Goal: Task Accomplishment & Management: Manage account settings

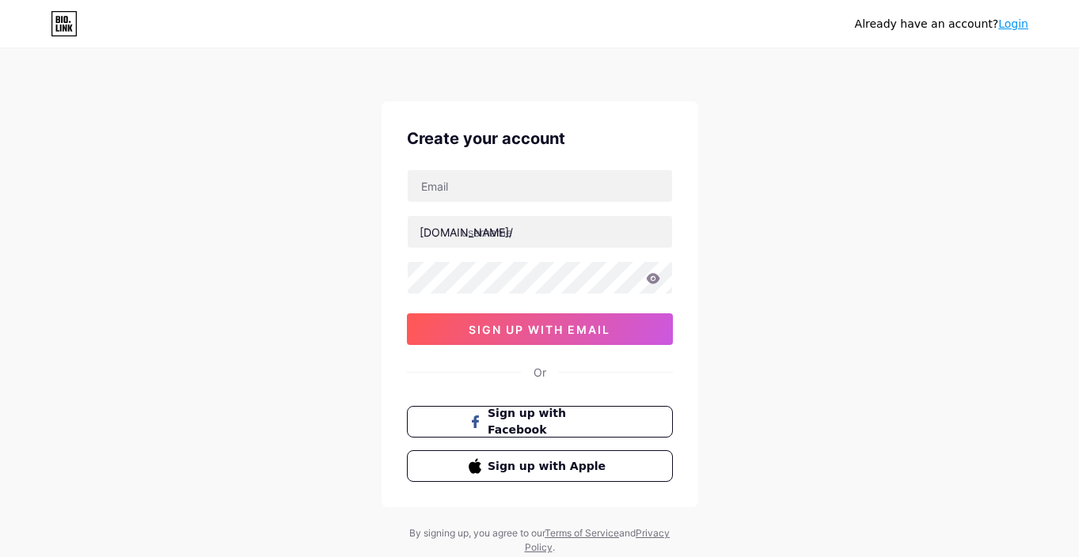
click at [866, 241] on div "Already have an account? Login Create your account [DOMAIN_NAME]/ sign up with …" at bounding box center [539, 302] width 1079 height 605
click at [572, 235] on input "text" at bounding box center [540, 232] width 264 height 32
click at [1021, 20] on link "Login" at bounding box center [1013, 23] width 30 height 13
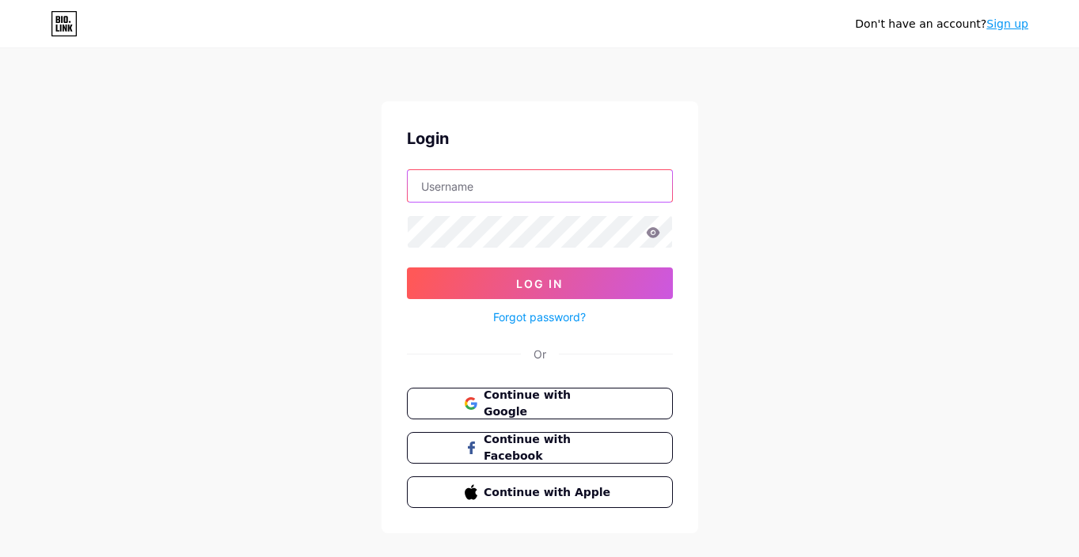
click at [522, 189] on input "text" at bounding box center [540, 186] width 264 height 32
click at [502, 179] on input "text" at bounding box center [540, 186] width 264 height 32
click at [75, 17] on icon at bounding box center [64, 23] width 27 height 25
click at [522, 188] on input "text" at bounding box center [540, 186] width 264 height 32
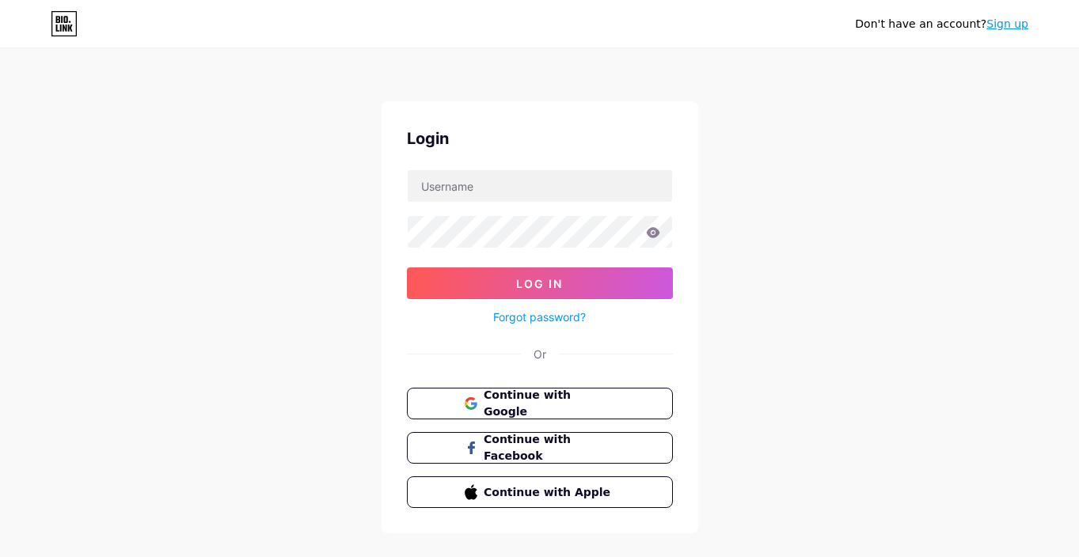
click at [36, 115] on div "Don't have an account? Sign up Login Log In Forgot password? Or Continue with G…" at bounding box center [539, 292] width 1079 height 584
click at [564, 407] on span "Continue with Google" at bounding box center [549, 404] width 132 height 34
